Goal: Use online tool/utility: Utilize a website feature to perform a specific function

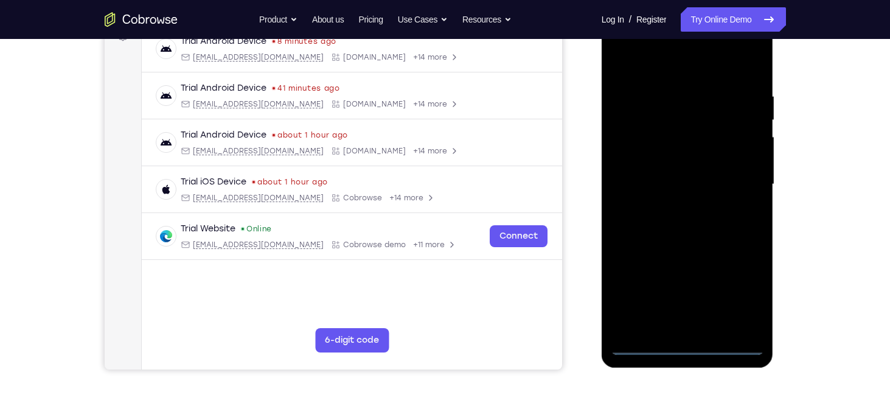
scroll to position [197, 0]
click at [687, 344] on div at bounding box center [687, 183] width 153 height 341
click at [741, 283] on div at bounding box center [687, 183] width 153 height 341
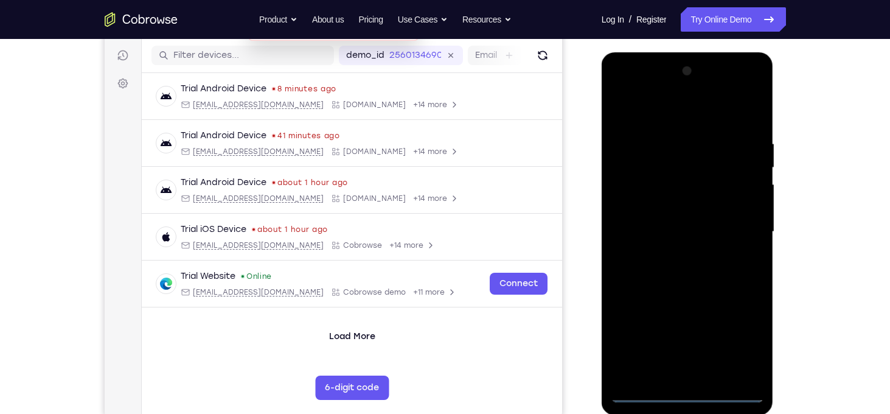
scroll to position [151, 0]
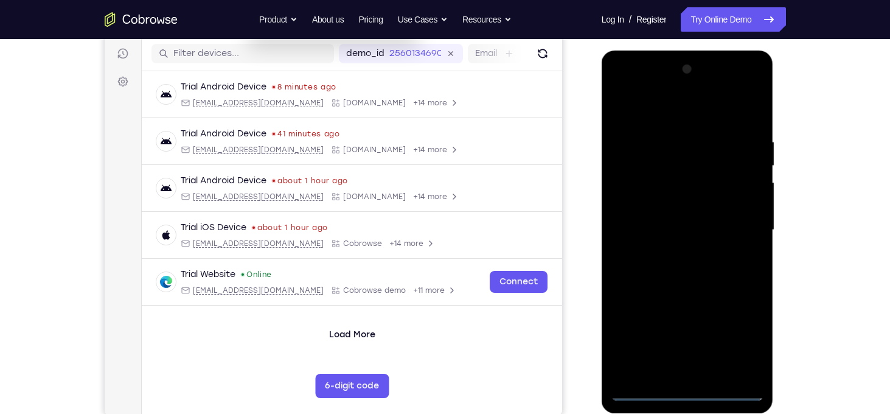
click at [656, 104] on div at bounding box center [687, 230] width 153 height 341
click at [738, 230] on div at bounding box center [687, 230] width 153 height 341
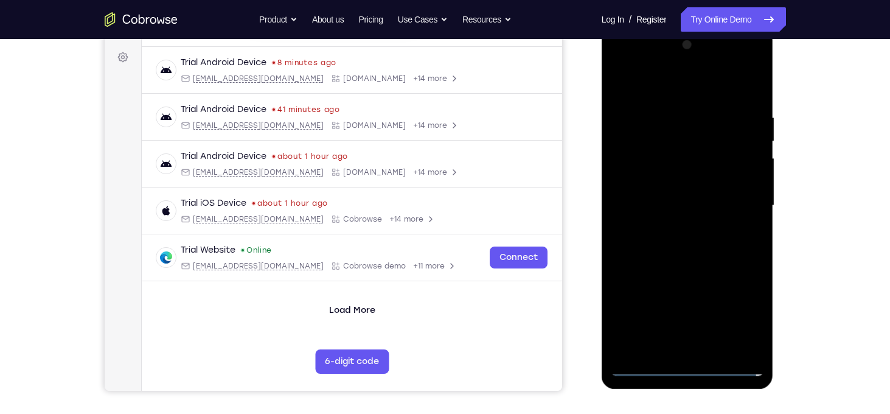
scroll to position [175, 0]
click at [663, 317] on div at bounding box center [687, 206] width 153 height 341
click at [676, 229] on div at bounding box center [687, 206] width 153 height 341
click at [650, 179] on div at bounding box center [687, 206] width 153 height 341
click at [660, 198] on div at bounding box center [687, 206] width 153 height 341
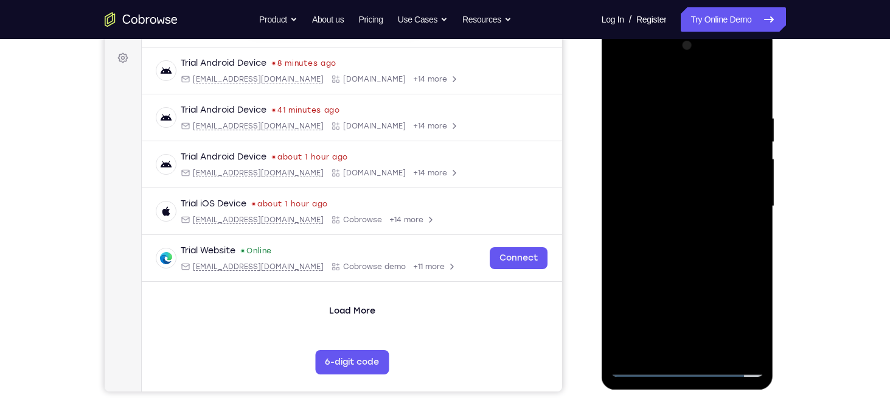
click at [661, 229] on div at bounding box center [687, 206] width 153 height 341
click at [680, 178] on div at bounding box center [687, 206] width 153 height 341
drag, startPoint x: 716, startPoint y: 250, endPoint x: 721, endPoint y: 178, distance: 72.5
click at [721, 178] on div at bounding box center [687, 206] width 153 height 341
click at [718, 349] on div at bounding box center [687, 206] width 153 height 341
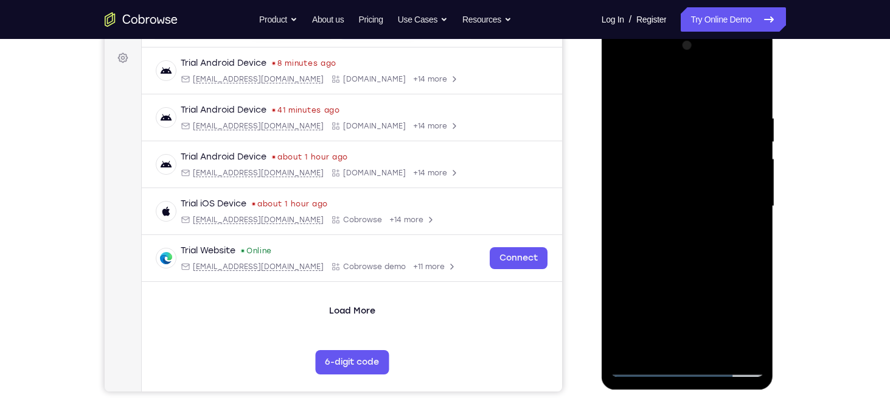
click at [674, 270] on div at bounding box center [687, 206] width 153 height 341
click at [695, 227] on div at bounding box center [687, 206] width 153 height 341
click at [639, 369] on div at bounding box center [687, 206] width 153 height 341
click at [643, 369] on div at bounding box center [687, 206] width 153 height 341
click at [679, 252] on div at bounding box center [687, 206] width 153 height 341
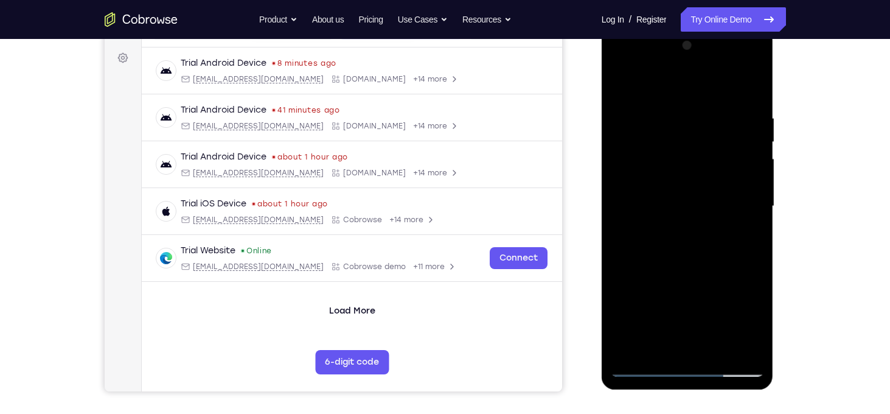
drag, startPoint x: 726, startPoint y: 147, endPoint x: 735, endPoint y: 228, distance: 81.4
click at [735, 228] on div at bounding box center [687, 206] width 153 height 341
drag, startPoint x: 726, startPoint y: 152, endPoint x: 721, endPoint y: 277, distance: 124.8
click at [721, 277] on div at bounding box center [687, 206] width 153 height 341
drag, startPoint x: 724, startPoint y: 159, endPoint x: 733, endPoint y: 243, distance: 83.8
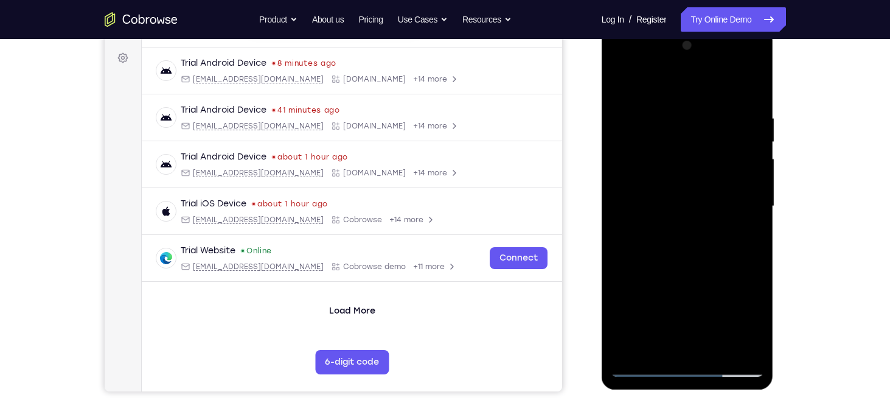
click at [733, 243] on div at bounding box center [687, 206] width 153 height 341
drag, startPoint x: 746, startPoint y: 152, endPoint x: 768, endPoint y: 269, distance: 119.3
click at [768, 269] on div at bounding box center [687, 208] width 172 height 362
drag, startPoint x: 754, startPoint y: 163, endPoint x: 760, endPoint y: 241, distance: 78.6
click at [760, 241] on div at bounding box center [687, 206] width 153 height 341
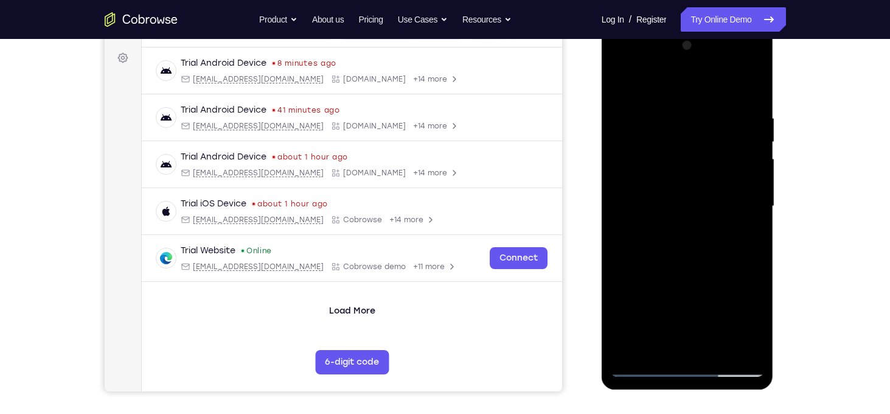
click at [724, 229] on div at bounding box center [687, 206] width 153 height 341
click at [643, 364] on div at bounding box center [687, 206] width 153 height 341
click at [734, 228] on div at bounding box center [687, 206] width 153 height 341
click at [674, 213] on div at bounding box center [687, 206] width 153 height 341
click at [741, 224] on div at bounding box center [687, 206] width 153 height 341
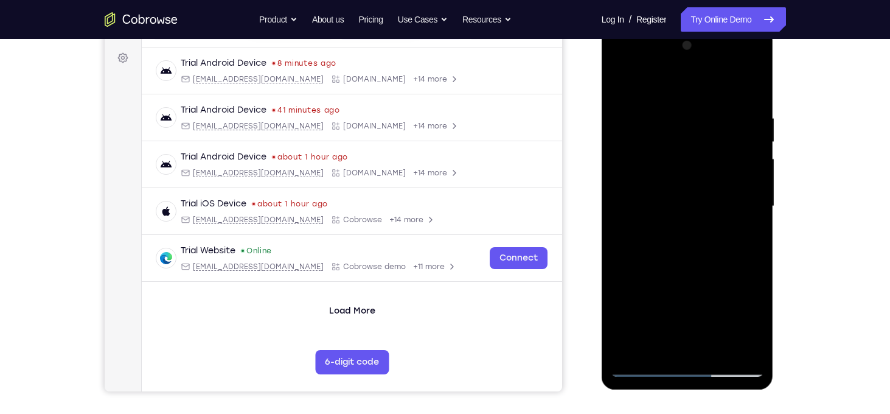
click at [642, 370] on div at bounding box center [687, 206] width 153 height 341
drag, startPoint x: 714, startPoint y: 159, endPoint x: 724, endPoint y: 268, distance: 110.0
click at [724, 268] on div at bounding box center [687, 206] width 153 height 341
drag, startPoint x: 737, startPoint y: 182, endPoint x: 758, endPoint y: 302, distance: 121.6
click at [758, 302] on div at bounding box center [687, 206] width 153 height 341
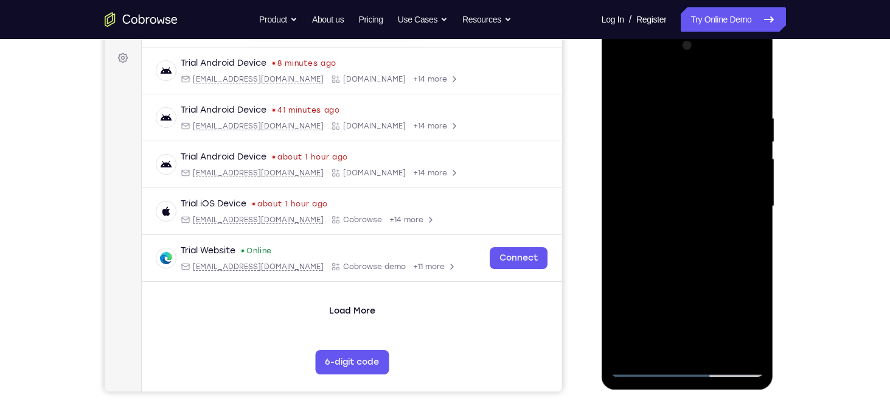
drag, startPoint x: 754, startPoint y: 185, endPoint x: 773, endPoint y: 282, distance: 99.1
click at [773, 282] on div at bounding box center [687, 208] width 172 height 362
drag, startPoint x: 747, startPoint y: 285, endPoint x: 732, endPoint y: 212, distance: 75.1
click at [732, 212] on div at bounding box center [687, 206] width 153 height 341
click at [716, 190] on div at bounding box center [687, 206] width 153 height 341
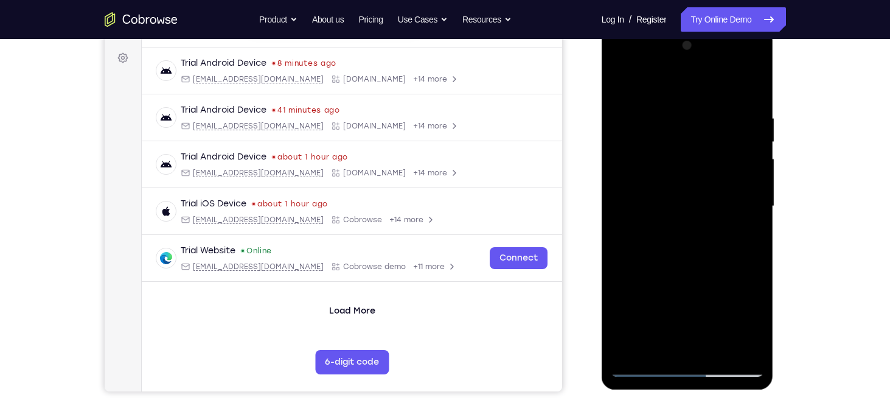
click at [643, 367] on div at bounding box center [687, 206] width 153 height 341
click at [733, 244] on div at bounding box center [687, 206] width 153 height 341
click at [654, 226] on div at bounding box center [687, 206] width 153 height 341
drag, startPoint x: 743, startPoint y: 282, endPoint x: 740, endPoint y: 172, distance: 110.1
drag, startPoint x: 740, startPoint y: 172, endPoint x: 749, endPoint y: 175, distance: 9.8
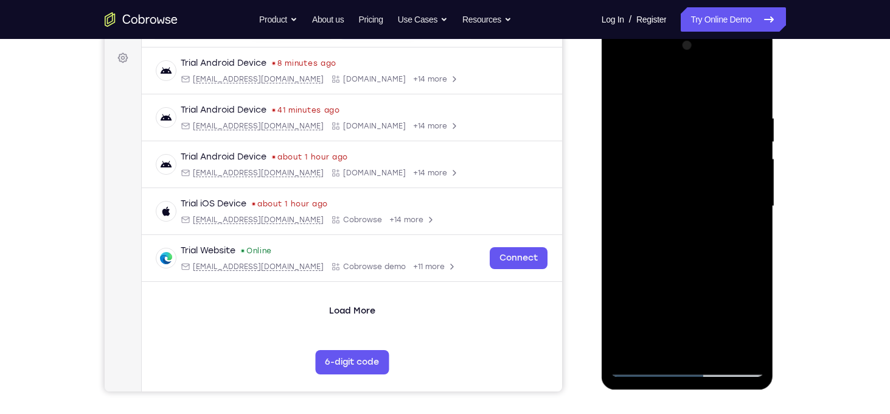
click at [749, 175] on div at bounding box center [687, 206] width 153 height 341
drag, startPoint x: 736, startPoint y: 268, endPoint x: 733, endPoint y: 193, distance: 74.8
click at [733, 193] on div at bounding box center [687, 206] width 153 height 341
click at [715, 195] on div at bounding box center [687, 206] width 153 height 341
click at [646, 371] on div at bounding box center [687, 206] width 153 height 341
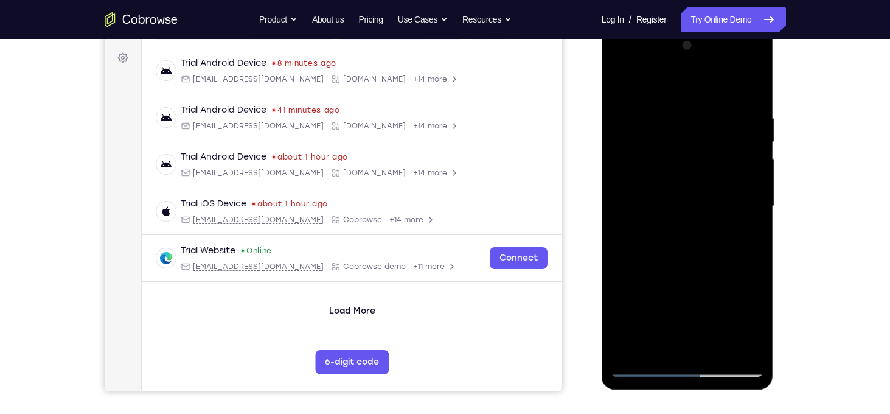
click at [741, 207] on div at bounding box center [687, 206] width 153 height 341
click at [687, 260] on div at bounding box center [687, 206] width 153 height 341
click at [744, 235] on div at bounding box center [687, 206] width 153 height 341
click at [645, 367] on div at bounding box center [687, 206] width 153 height 341
drag, startPoint x: 665, startPoint y: 188, endPoint x: 682, endPoint y: 315, distance: 128.3
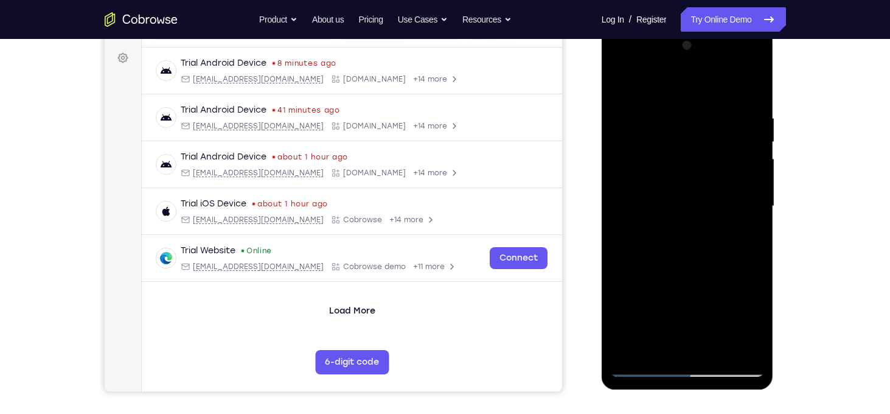
click at [682, 315] on div at bounding box center [687, 206] width 153 height 341
drag, startPoint x: 713, startPoint y: 164, endPoint x: 761, endPoint y: 327, distance: 170.1
click at [761, 327] on div at bounding box center [687, 206] width 153 height 341
drag, startPoint x: 736, startPoint y: 193, endPoint x: 730, endPoint y: 136, distance: 57.5
click at [730, 136] on div at bounding box center [687, 206] width 153 height 341
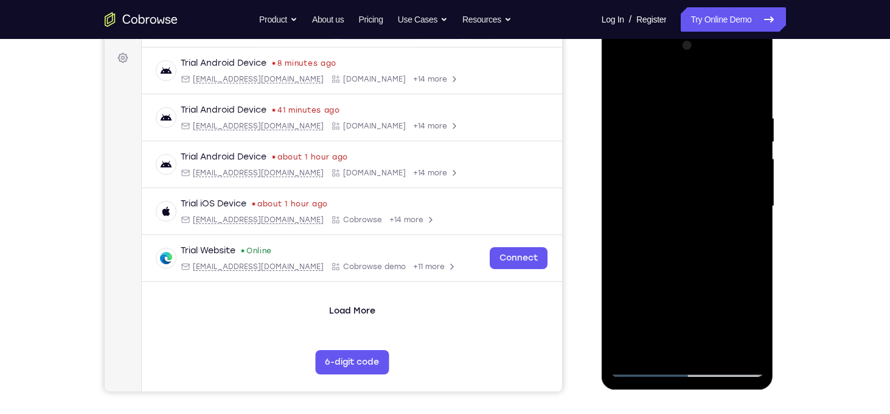
click at [667, 211] on div at bounding box center [687, 206] width 153 height 341
click at [645, 365] on div at bounding box center [687, 206] width 153 height 341
click at [720, 229] on div at bounding box center [687, 206] width 153 height 341
click at [742, 235] on div at bounding box center [687, 206] width 153 height 341
click at [643, 367] on div at bounding box center [687, 206] width 153 height 341
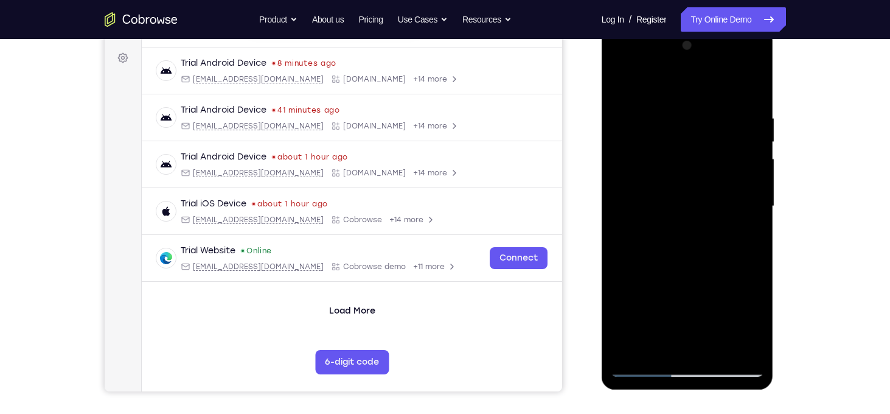
drag, startPoint x: 651, startPoint y: 164, endPoint x: 664, endPoint y: 294, distance: 130.8
click at [664, 294] on div at bounding box center [687, 206] width 153 height 341
drag, startPoint x: 735, startPoint y: 161, endPoint x: 757, endPoint y: 242, distance: 84.4
click at [757, 242] on div at bounding box center [687, 206] width 153 height 341
click at [714, 235] on div at bounding box center [687, 206] width 153 height 341
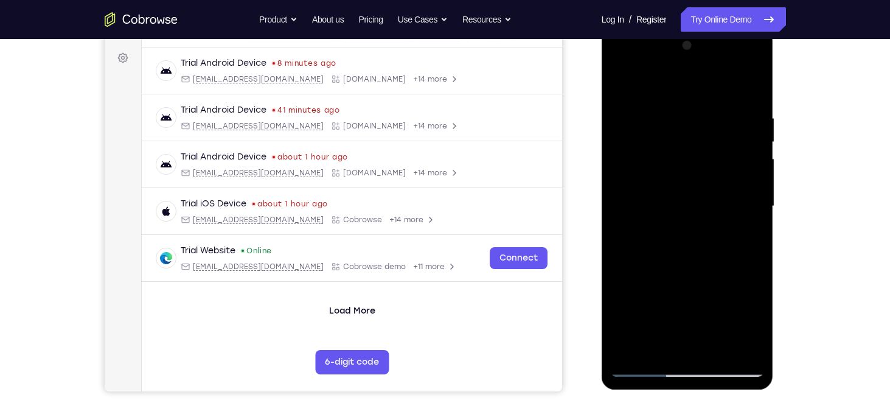
click at [642, 368] on div at bounding box center [687, 206] width 153 height 341
click at [732, 252] on div at bounding box center [687, 206] width 153 height 341
click at [718, 240] on div at bounding box center [687, 206] width 153 height 341
click at [689, 260] on div at bounding box center [687, 206] width 153 height 341
click at [622, 266] on div at bounding box center [687, 206] width 153 height 341
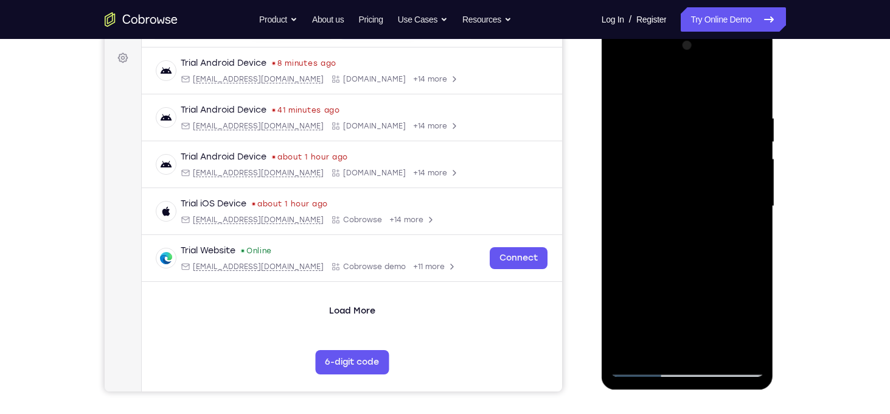
click at [617, 265] on div at bounding box center [687, 206] width 153 height 341
click at [651, 262] on div at bounding box center [687, 206] width 153 height 341
click at [621, 83] on div at bounding box center [687, 206] width 153 height 341
click at [622, 83] on div at bounding box center [687, 206] width 153 height 341
click at [620, 81] on div at bounding box center [687, 206] width 153 height 341
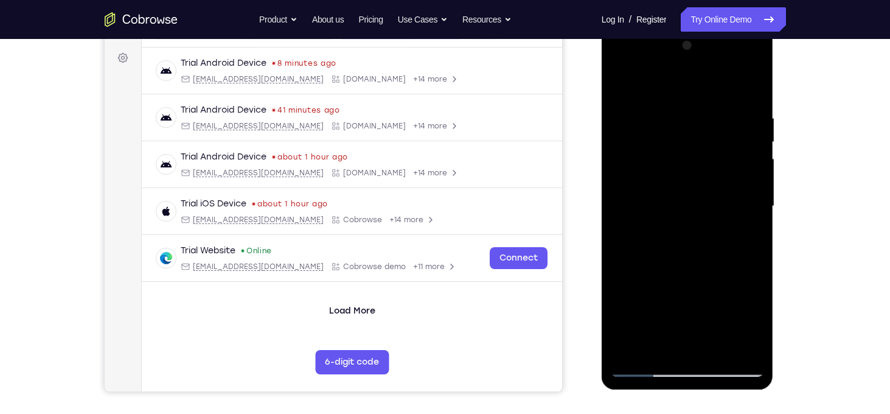
click at [719, 350] on div at bounding box center [687, 206] width 153 height 341
click at [684, 170] on div at bounding box center [687, 206] width 153 height 341
click at [657, 343] on div at bounding box center [687, 206] width 153 height 341
click at [676, 196] on div at bounding box center [687, 206] width 153 height 341
click at [696, 295] on div at bounding box center [687, 206] width 153 height 341
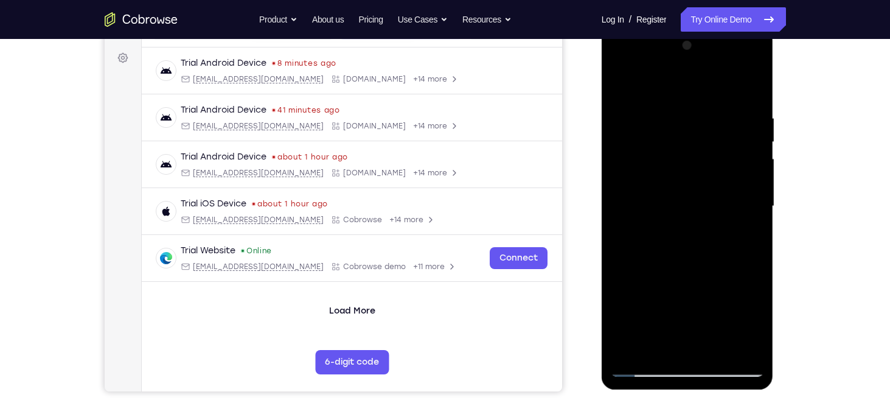
click at [671, 279] on div at bounding box center [687, 206] width 153 height 341
click at [642, 369] on div at bounding box center [687, 206] width 153 height 341
click at [641, 369] on div at bounding box center [687, 206] width 153 height 341
click at [746, 345] on div at bounding box center [687, 206] width 153 height 341
click at [712, 214] on div at bounding box center [687, 206] width 153 height 341
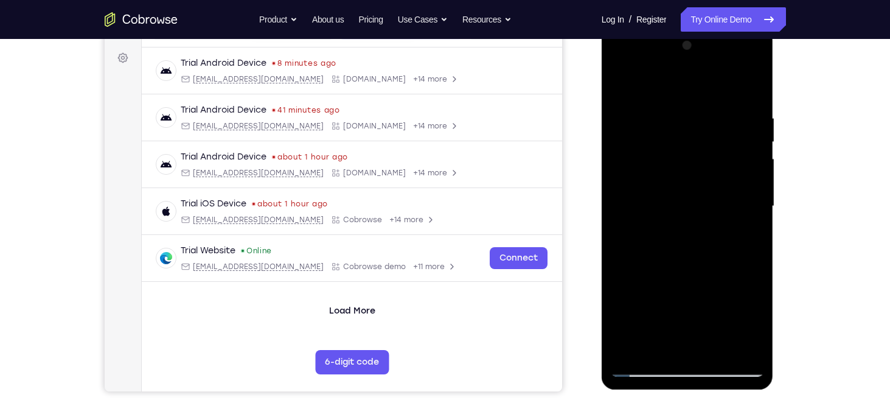
drag, startPoint x: 707, startPoint y: 279, endPoint x: 716, endPoint y: 155, distance: 124.4
click at [716, 155] on div at bounding box center [687, 206] width 153 height 341
drag, startPoint x: 724, startPoint y: 268, endPoint x: 704, endPoint y: 119, distance: 150.3
click at [704, 119] on div at bounding box center [687, 206] width 153 height 341
drag, startPoint x: 716, startPoint y: 250, endPoint x: 712, endPoint y: 115, distance: 135.1
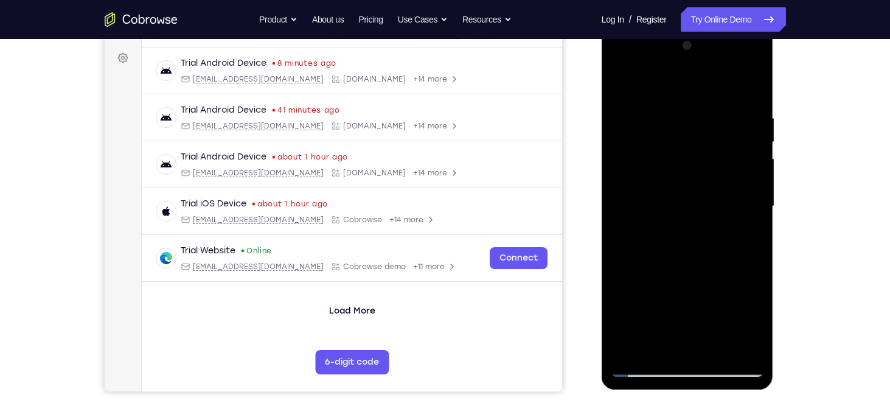
click at [712, 115] on div at bounding box center [687, 206] width 153 height 341
drag, startPoint x: 720, startPoint y: 266, endPoint x: 698, endPoint y: 160, distance: 108.7
click at [698, 160] on div at bounding box center [687, 206] width 153 height 341
drag, startPoint x: 697, startPoint y: 161, endPoint x: 737, endPoint y: 319, distance: 163.6
click at [737, 319] on div at bounding box center [687, 206] width 153 height 341
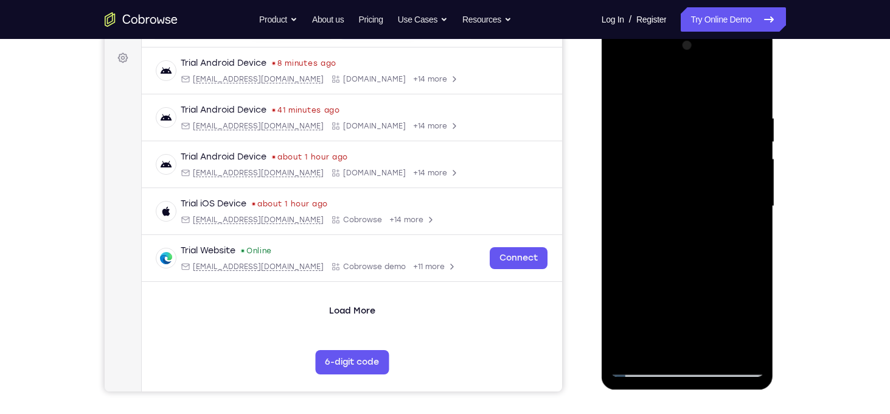
drag, startPoint x: 707, startPoint y: 178, endPoint x: 742, endPoint y: 339, distance: 164.3
click at [742, 339] on div at bounding box center [687, 206] width 153 height 341
drag, startPoint x: 721, startPoint y: 184, endPoint x: 753, endPoint y: 296, distance: 116.5
click at [753, 296] on div at bounding box center [687, 206] width 153 height 341
drag, startPoint x: 721, startPoint y: 282, endPoint x: 711, endPoint y: 175, distance: 107.5
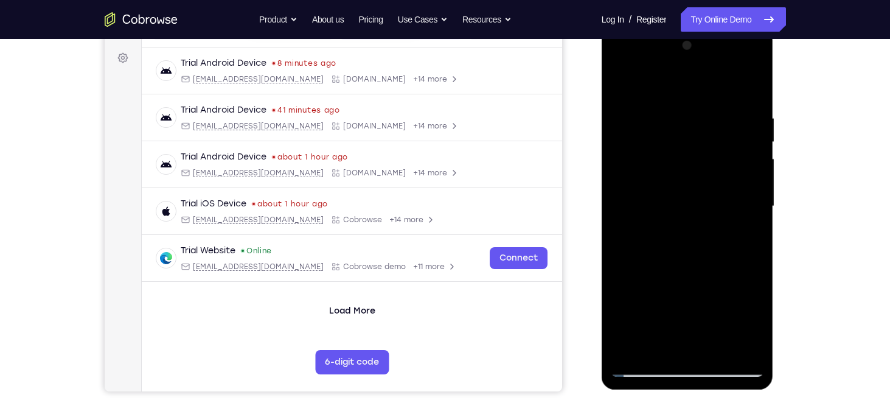
click at [711, 175] on div at bounding box center [687, 206] width 153 height 341
drag, startPoint x: 736, startPoint y: 278, endPoint x: 724, endPoint y: 163, distance: 115.6
click at [724, 163] on div at bounding box center [687, 206] width 153 height 341
drag, startPoint x: 716, startPoint y: 297, endPoint x: 718, endPoint y: 175, distance: 122.3
click at [718, 175] on div at bounding box center [687, 206] width 153 height 341
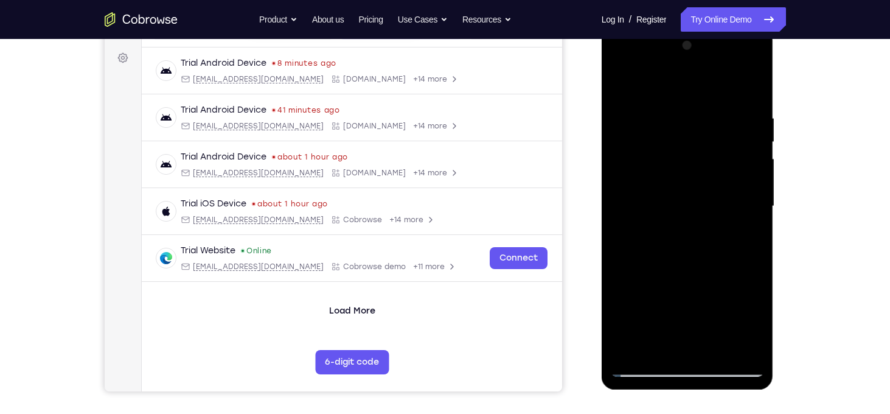
drag, startPoint x: 728, startPoint y: 266, endPoint x: 733, endPoint y: 158, distance: 108.4
click at [733, 158] on div at bounding box center [687, 206] width 153 height 341
drag, startPoint x: 732, startPoint y: 277, endPoint x: 721, endPoint y: 121, distance: 156.0
click at [721, 121] on div at bounding box center [687, 206] width 153 height 341
click at [629, 352] on div at bounding box center [687, 206] width 153 height 341
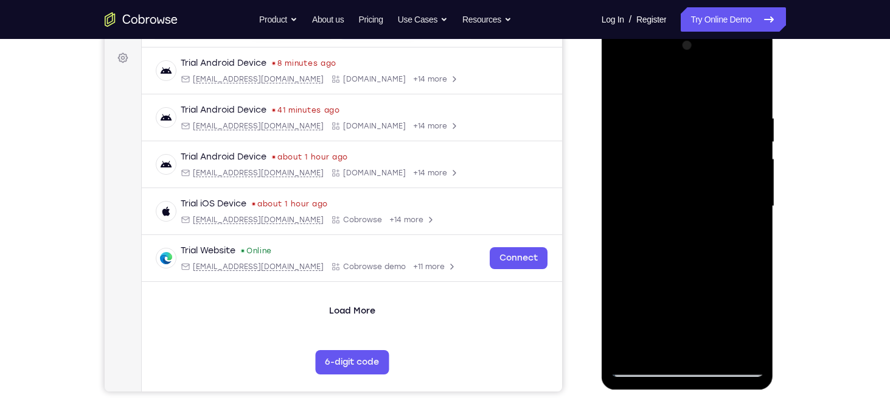
click at [721, 349] on div at bounding box center [687, 206] width 153 height 341
click at [660, 175] on div at bounding box center [687, 206] width 153 height 341
click at [650, 282] on div at bounding box center [687, 206] width 153 height 341
click at [677, 278] on div at bounding box center [687, 206] width 153 height 341
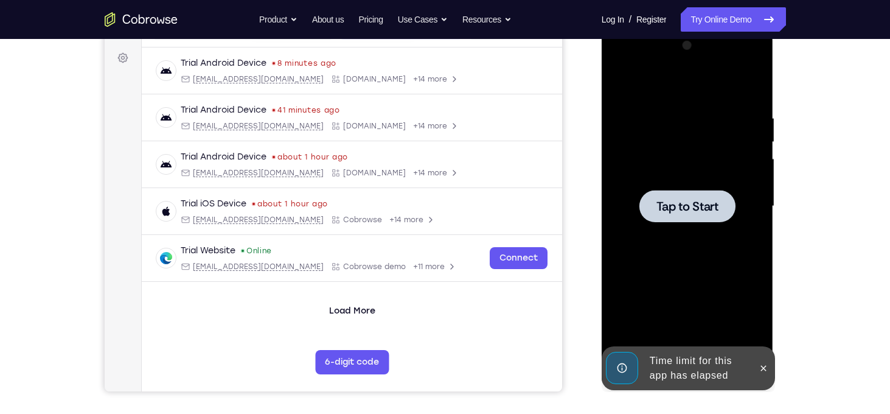
click at [664, 212] on span "Tap to Start" at bounding box center [687, 206] width 62 height 12
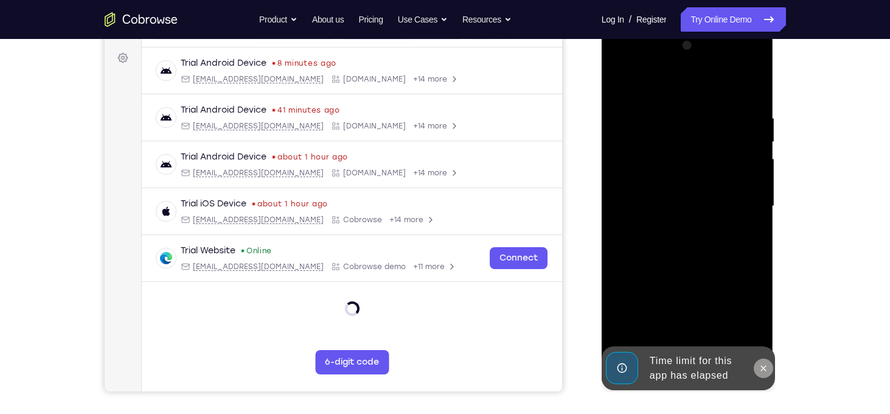
click at [761, 367] on icon at bounding box center [763, 368] width 10 height 10
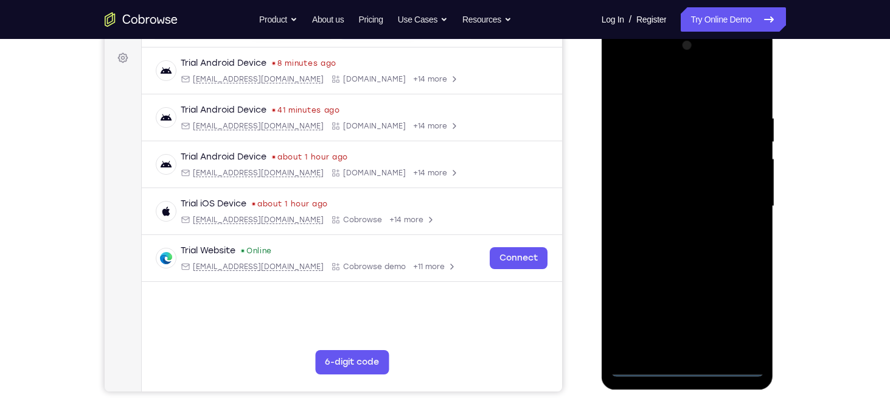
click at [685, 367] on div at bounding box center [687, 206] width 153 height 341
click at [740, 310] on div at bounding box center [687, 206] width 153 height 341
click at [649, 91] on div at bounding box center [687, 206] width 153 height 341
click at [740, 199] on div at bounding box center [687, 206] width 153 height 341
click at [673, 230] on div at bounding box center [687, 206] width 153 height 341
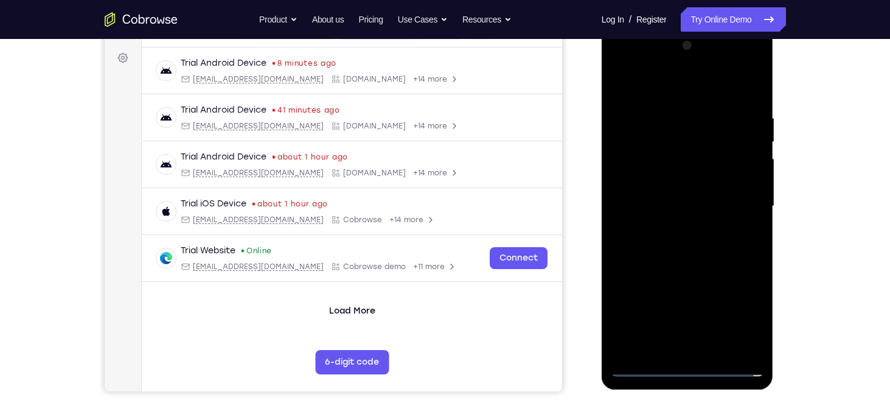
click at [677, 196] on div at bounding box center [687, 206] width 153 height 341
click at [678, 185] on div at bounding box center [687, 206] width 153 height 341
click at [671, 205] on div at bounding box center [687, 206] width 153 height 341
click at [712, 244] on div at bounding box center [687, 206] width 153 height 341
click at [646, 200] on div at bounding box center [687, 206] width 153 height 341
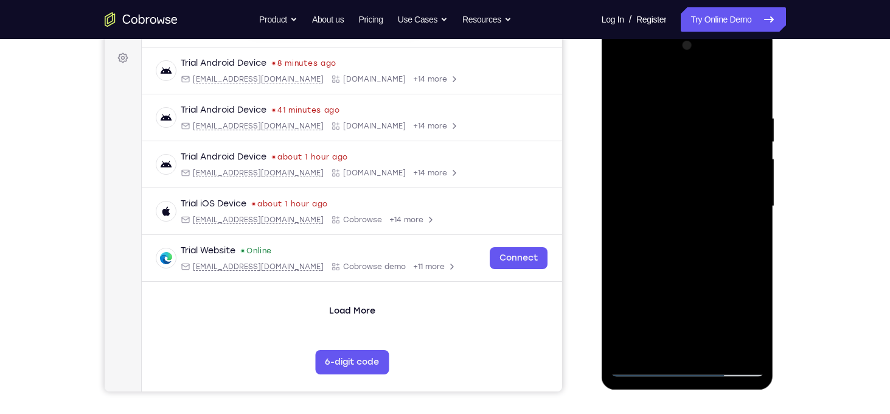
click at [644, 367] on div at bounding box center [687, 206] width 153 height 341
click at [653, 251] on div at bounding box center [687, 206] width 153 height 341
click at [640, 375] on div at bounding box center [687, 206] width 153 height 341
click at [663, 249] on div at bounding box center [687, 206] width 153 height 341
click at [640, 368] on div at bounding box center [687, 206] width 153 height 341
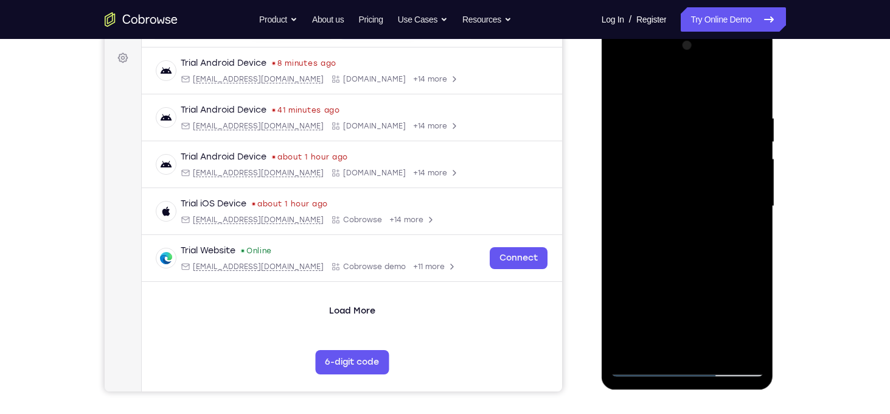
click at [654, 253] on div at bounding box center [687, 206] width 153 height 341
click at [645, 369] on div at bounding box center [687, 206] width 153 height 341
click at [656, 249] on div at bounding box center [687, 206] width 153 height 341
click at [692, 240] on div at bounding box center [687, 206] width 153 height 341
click at [648, 230] on div at bounding box center [687, 206] width 153 height 341
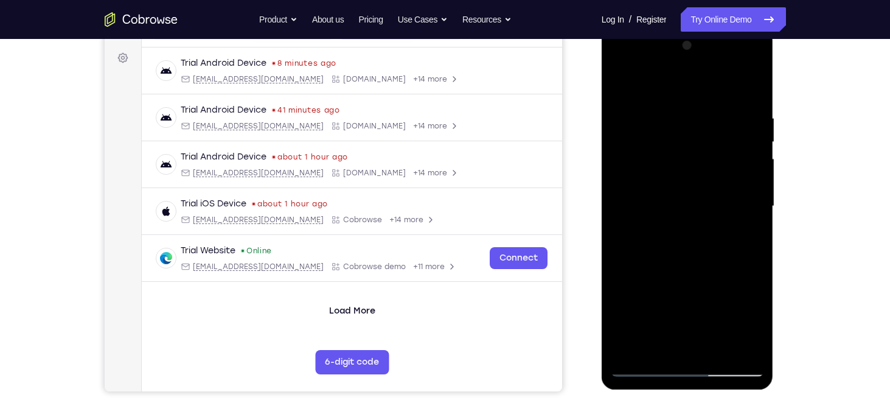
click at [651, 228] on div at bounding box center [687, 206] width 153 height 341
click at [655, 203] on div at bounding box center [687, 206] width 153 height 341
click at [643, 369] on div at bounding box center [687, 206] width 153 height 341
click at [652, 251] on div at bounding box center [687, 206] width 153 height 341
click at [642, 366] on div at bounding box center [687, 206] width 153 height 341
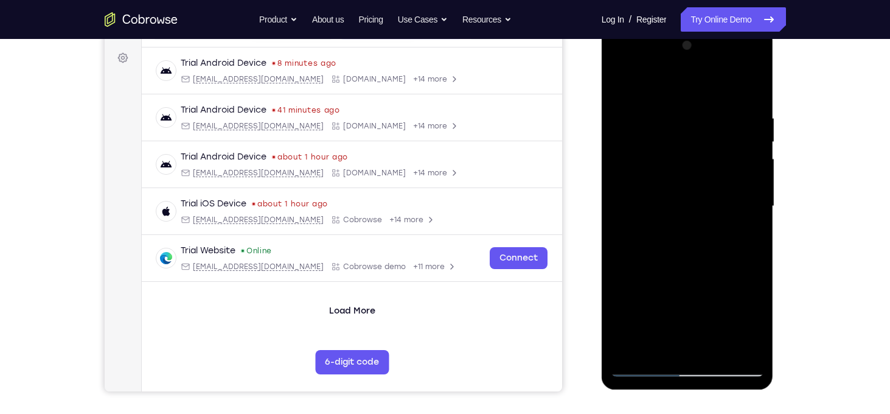
click at [698, 256] on div at bounding box center [687, 206] width 153 height 341
click at [716, 348] on div at bounding box center [687, 206] width 153 height 341
click at [681, 269] on div at bounding box center [687, 206] width 153 height 341
click at [662, 175] on div at bounding box center [687, 206] width 153 height 341
click at [746, 235] on div at bounding box center [687, 206] width 153 height 341
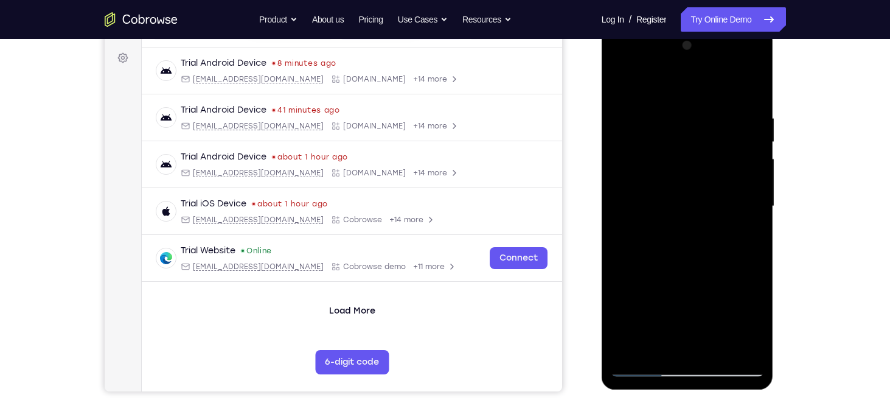
click at [642, 370] on div at bounding box center [687, 206] width 153 height 341
click at [676, 179] on div at bounding box center [687, 206] width 153 height 341
click at [704, 172] on div at bounding box center [687, 206] width 153 height 341
click at [642, 367] on div at bounding box center [687, 206] width 153 height 341
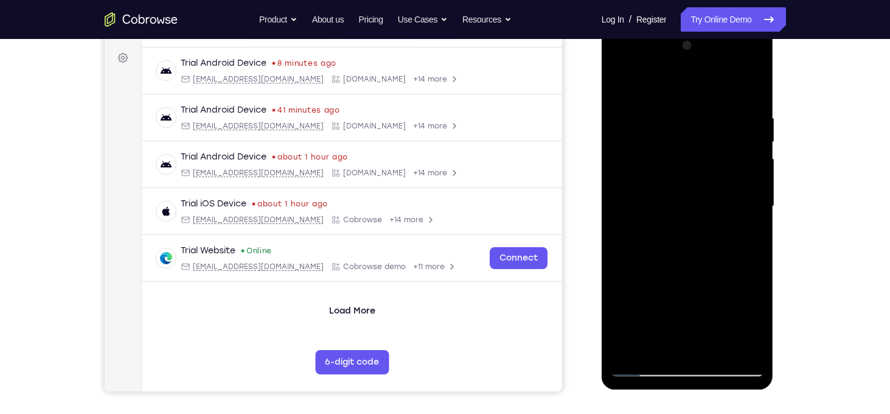
click at [705, 223] on div at bounding box center [687, 206] width 153 height 341
drag, startPoint x: 715, startPoint y: 165, endPoint x: 752, endPoint y: 268, distance: 109.1
click at [752, 268] on div at bounding box center [687, 206] width 153 height 341
drag, startPoint x: 722, startPoint y: 269, endPoint x: 726, endPoint y: 225, distance: 43.9
click at [726, 225] on div at bounding box center [687, 206] width 153 height 341
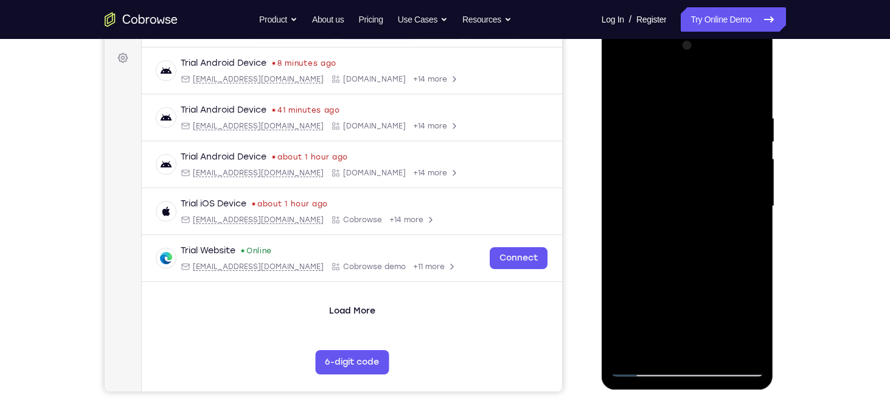
click at [674, 224] on div at bounding box center [687, 206] width 153 height 341
click at [647, 369] on div at bounding box center [687, 206] width 153 height 341
click at [673, 226] on div at bounding box center [687, 206] width 153 height 341
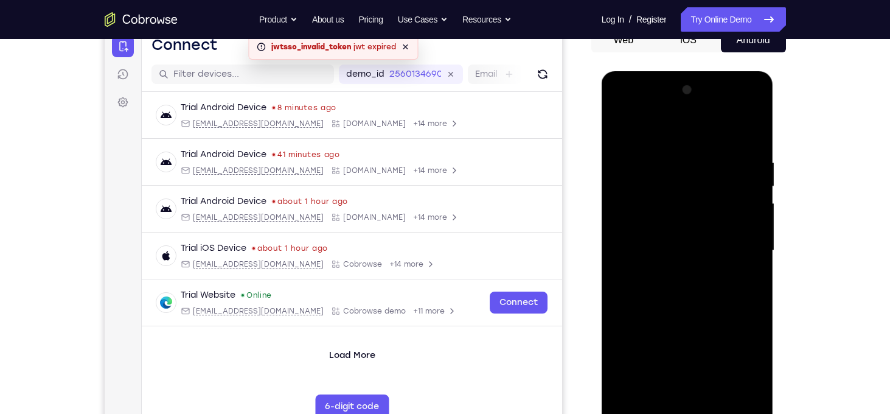
drag, startPoint x: 705, startPoint y: 168, endPoint x: 718, endPoint y: 251, distance: 84.4
click at [718, 251] on div at bounding box center [687, 250] width 153 height 341
drag, startPoint x: 718, startPoint y: 251, endPoint x: 726, endPoint y: 155, distance: 96.4
click at [726, 155] on div at bounding box center [687, 250] width 153 height 341
drag, startPoint x: 732, startPoint y: 254, endPoint x: 732, endPoint y: 170, distance: 83.9
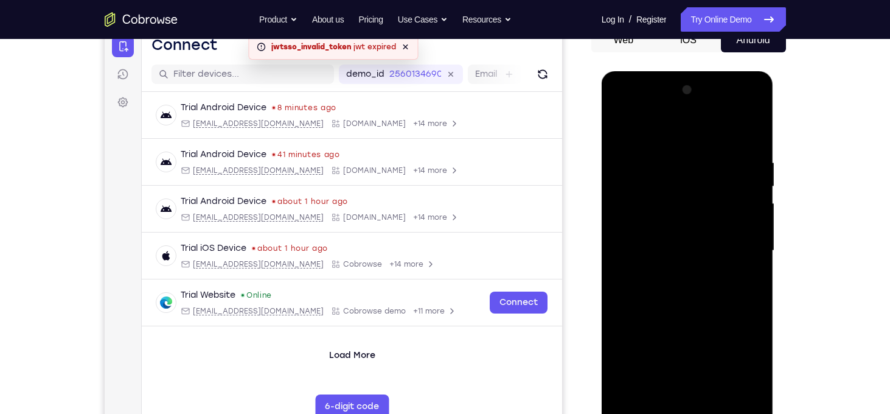
click at [732, 170] on div at bounding box center [687, 250] width 153 height 341
drag, startPoint x: 732, startPoint y: 238, endPoint x: 733, endPoint y: 156, distance: 82.7
click at [733, 156] on div at bounding box center [687, 250] width 153 height 341
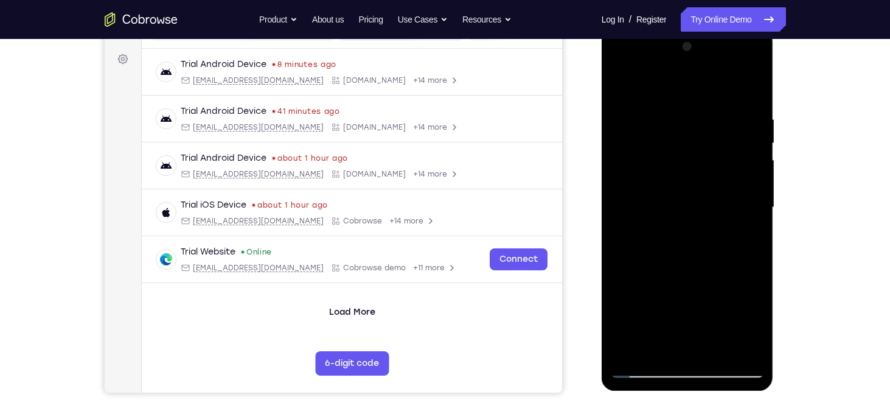
scroll to position [173, 0]
drag, startPoint x: 697, startPoint y: 286, endPoint x: 702, endPoint y: 173, distance: 113.2
click at [702, 173] on div at bounding box center [687, 208] width 153 height 341
click at [680, 204] on div at bounding box center [687, 208] width 153 height 341
click at [755, 259] on div at bounding box center [687, 208] width 153 height 341
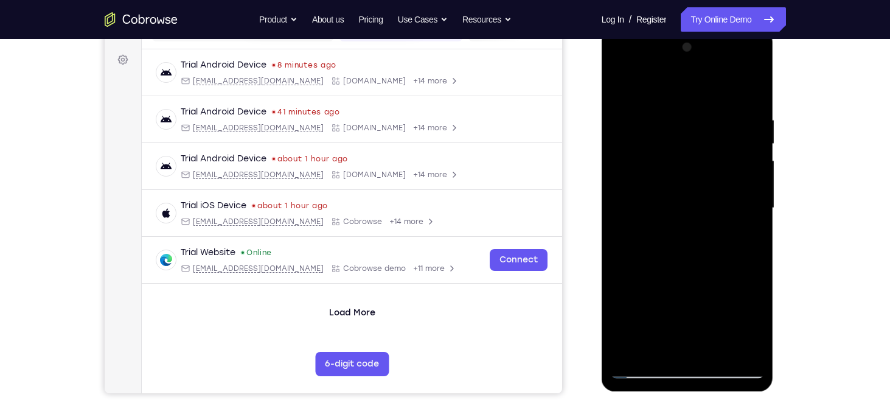
click at [697, 220] on div at bounding box center [687, 208] width 153 height 341
click at [675, 210] on div at bounding box center [687, 208] width 153 height 341
drag, startPoint x: 721, startPoint y: 266, endPoint x: 716, endPoint y: 192, distance: 74.9
click at [716, 192] on div at bounding box center [687, 208] width 153 height 341
click at [681, 275] on div at bounding box center [687, 208] width 153 height 341
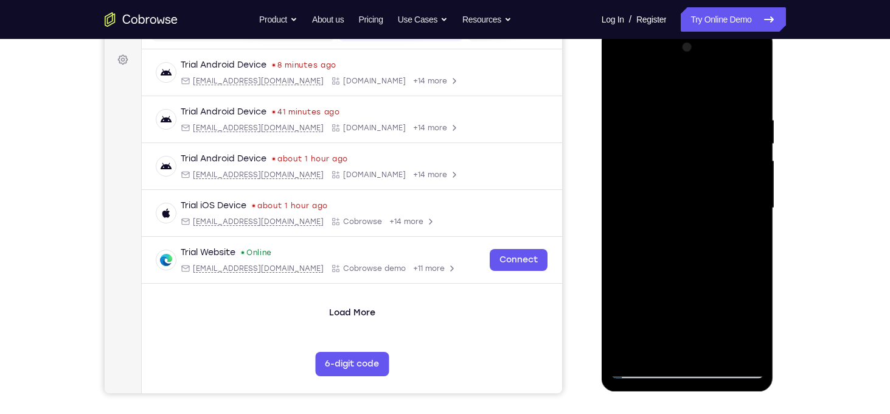
click at [636, 372] on div at bounding box center [687, 208] width 153 height 341
click at [709, 283] on div at bounding box center [687, 208] width 153 height 341
click at [668, 267] on div at bounding box center [687, 208] width 153 height 341
drag, startPoint x: 732, startPoint y: 212, endPoint x: 732, endPoint y: 141, distance: 70.5
click at [732, 141] on div at bounding box center [687, 208] width 153 height 341
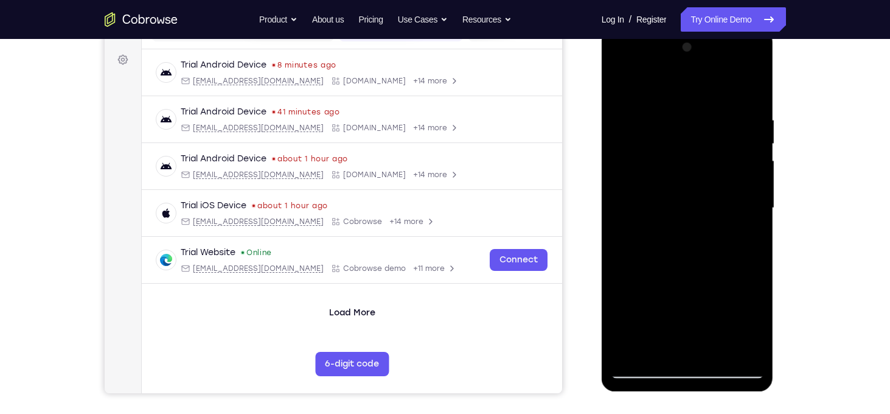
click at [647, 368] on div at bounding box center [687, 208] width 153 height 341
